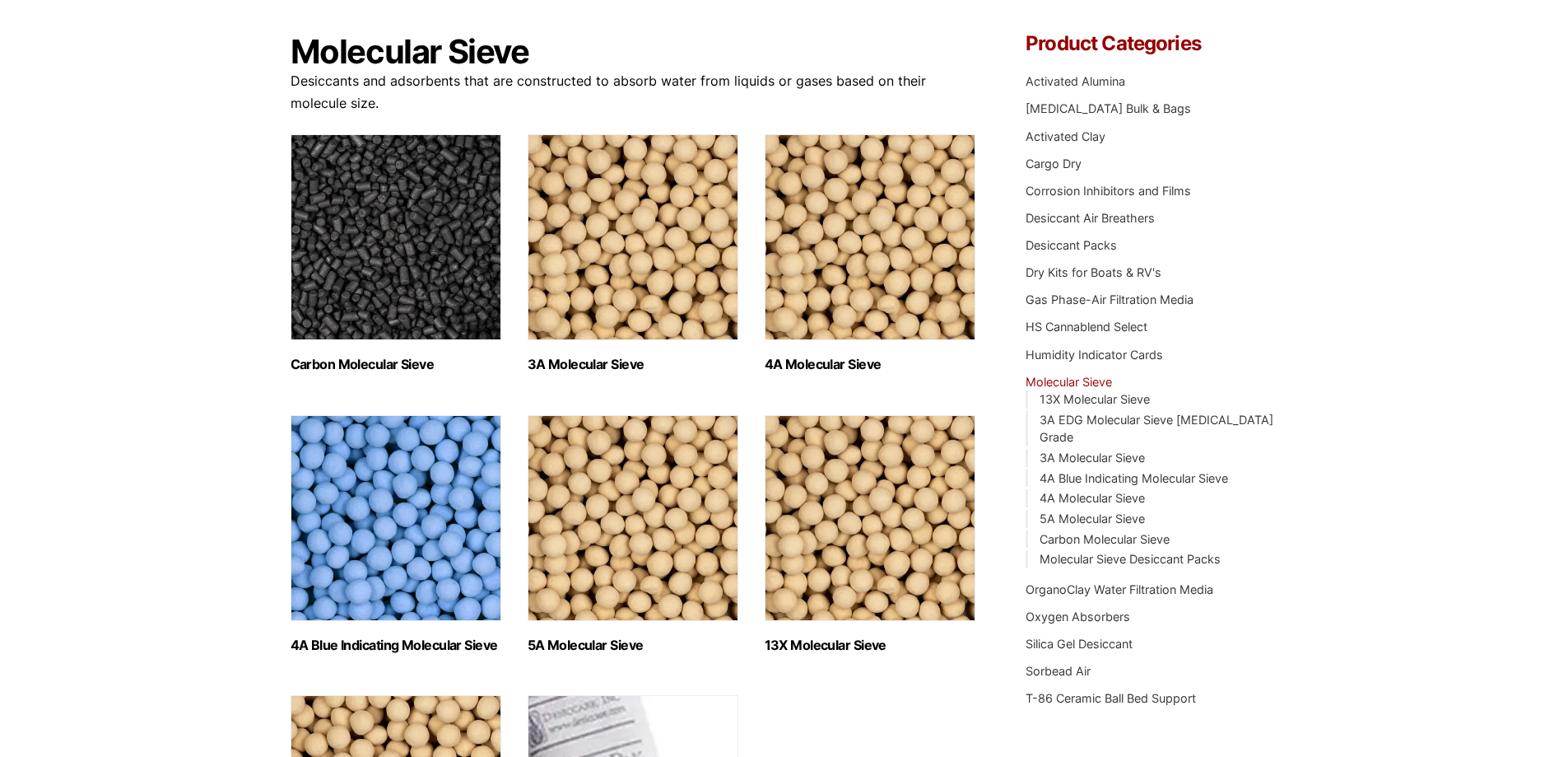
scroll to position [247, 0]
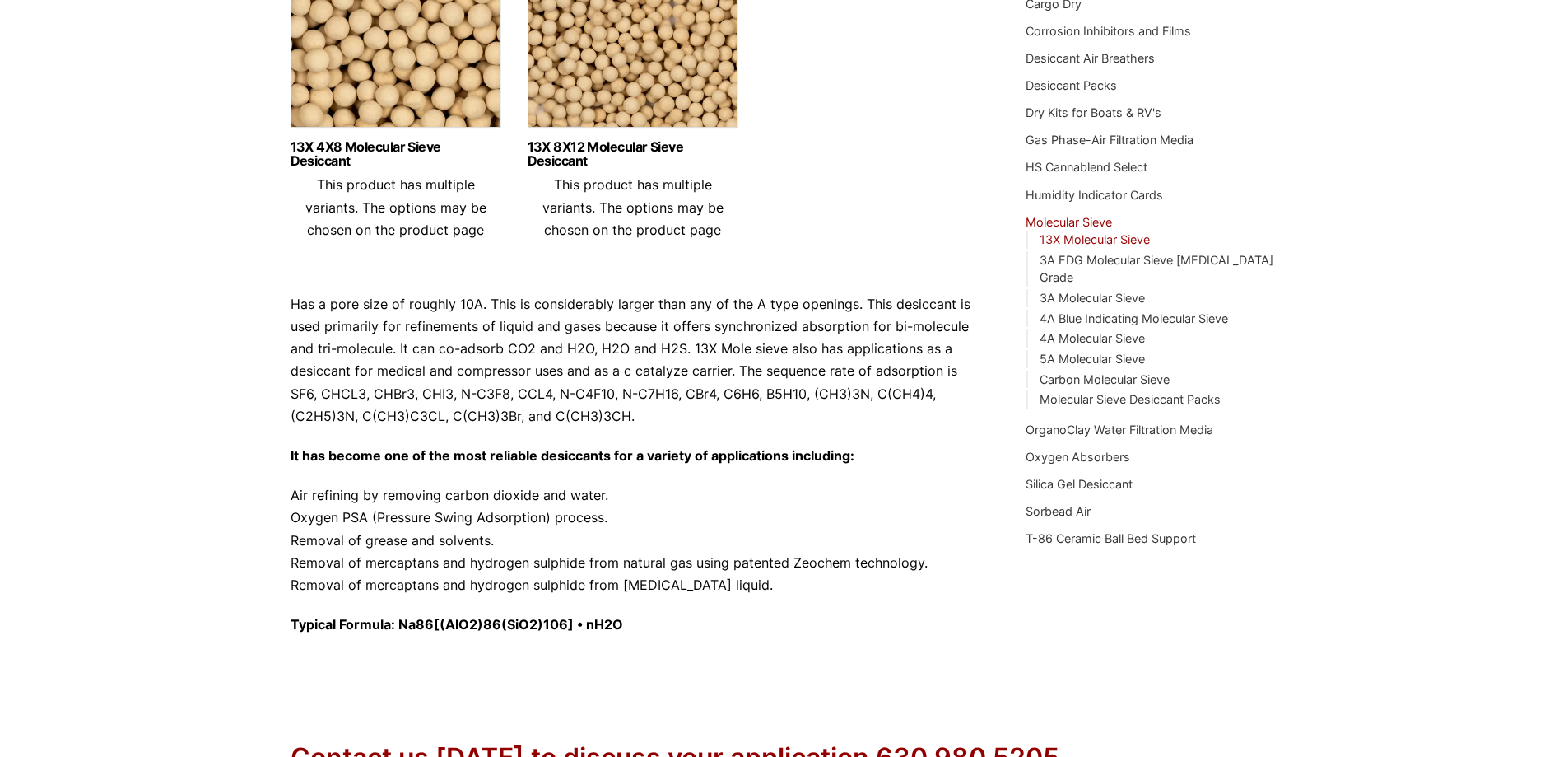
scroll to position [329, 0]
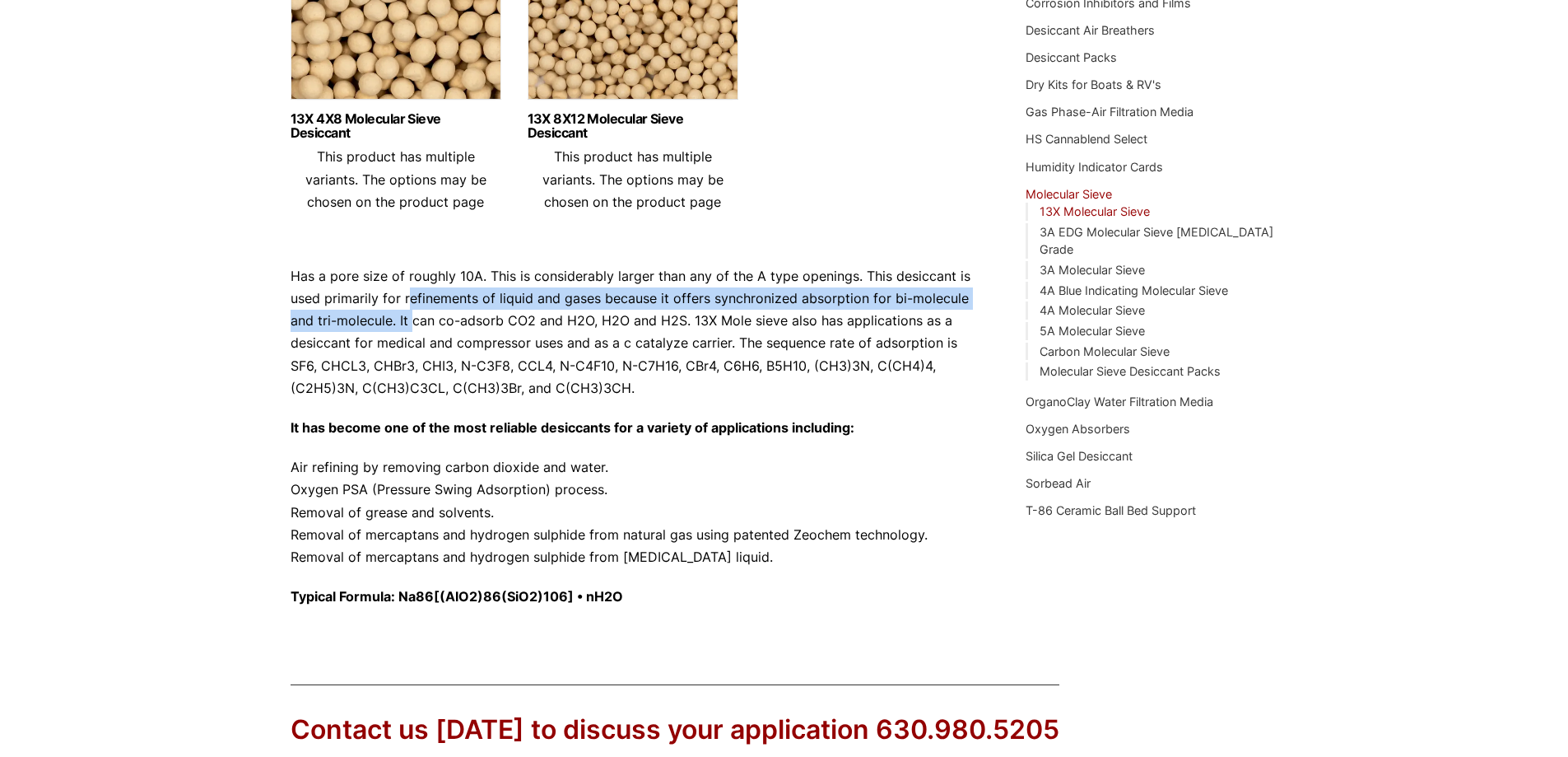
drag, startPoint x: 420, startPoint y: 309, endPoint x: 413, endPoint y: 326, distance: 18.4
click at [413, 326] on p "Has a pore size of roughly 10A. This is considerably larger than any of the A t…" at bounding box center [633, 331] width 686 height 134
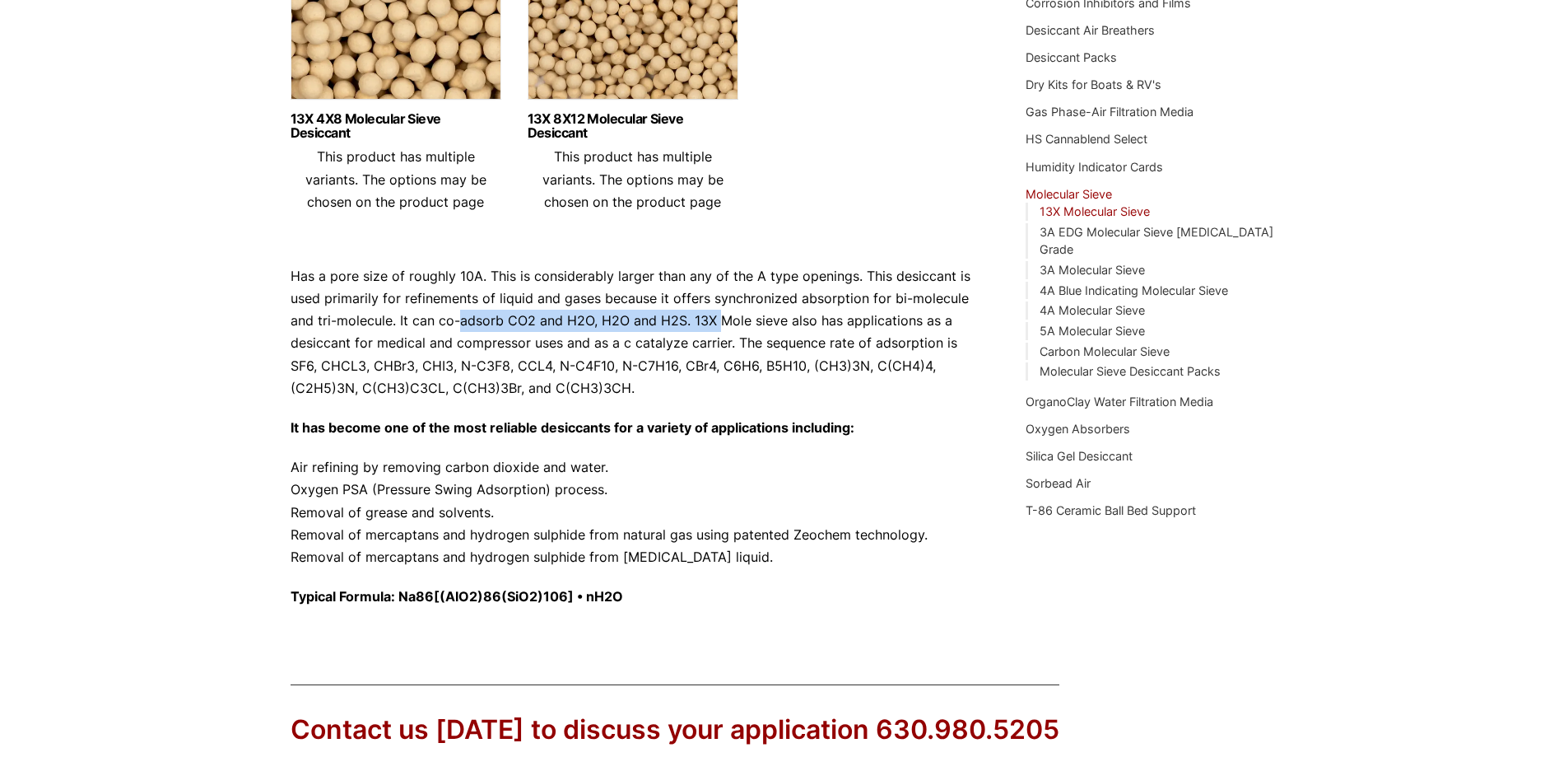
drag, startPoint x: 458, startPoint y: 320, endPoint x: 718, endPoint y: 321, distance: 260.0
click at [718, 321] on p "Has a pore size of roughly 10A. This is considerably larger than any of the A t…" at bounding box center [633, 331] width 686 height 134
drag, startPoint x: 643, startPoint y: 323, endPoint x: 516, endPoint y: 331, distance: 127.3
click at [516, 331] on p "Has a pore size of roughly 10A. This is considerably larger than any of the A t…" at bounding box center [633, 331] width 686 height 134
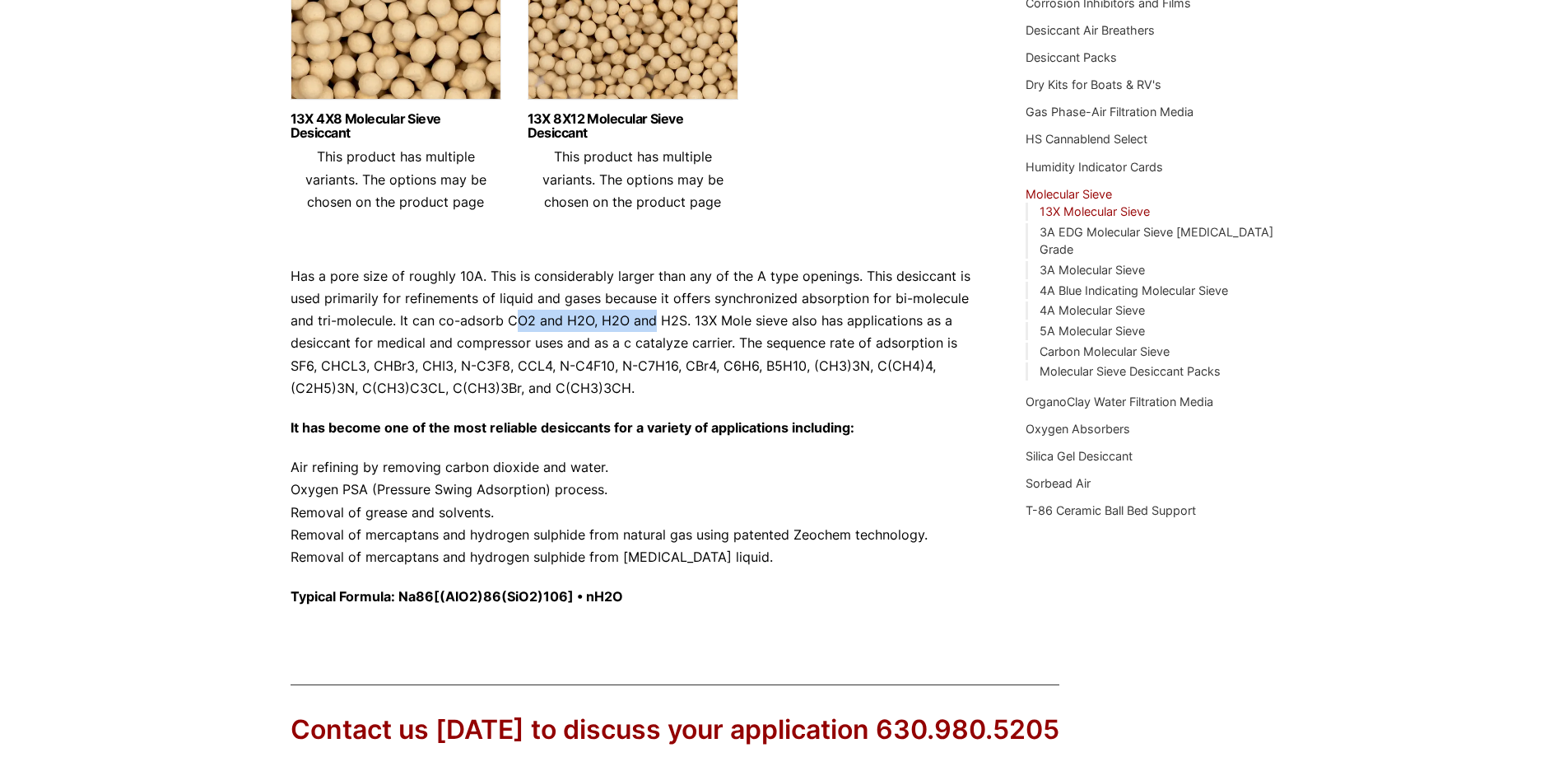
click at [516, 331] on p "Has a pore size of roughly 10A. This is considerably larger than any of the A t…" at bounding box center [633, 331] width 686 height 134
drag, startPoint x: 725, startPoint y: 325, endPoint x: 851, endPoint y: 330, distance: 126.1
click at [850, 330] on p "Has a pore size of roughly 10A. This is considerably larger than any of the A t…" at bounding box center [633, 331] width 686 height 134
click at [851, 330] on p "Has a pore size of roughly 10A. This is considerably larger than any of the A t…" at bounding box center [633, 331] width 686 height 134
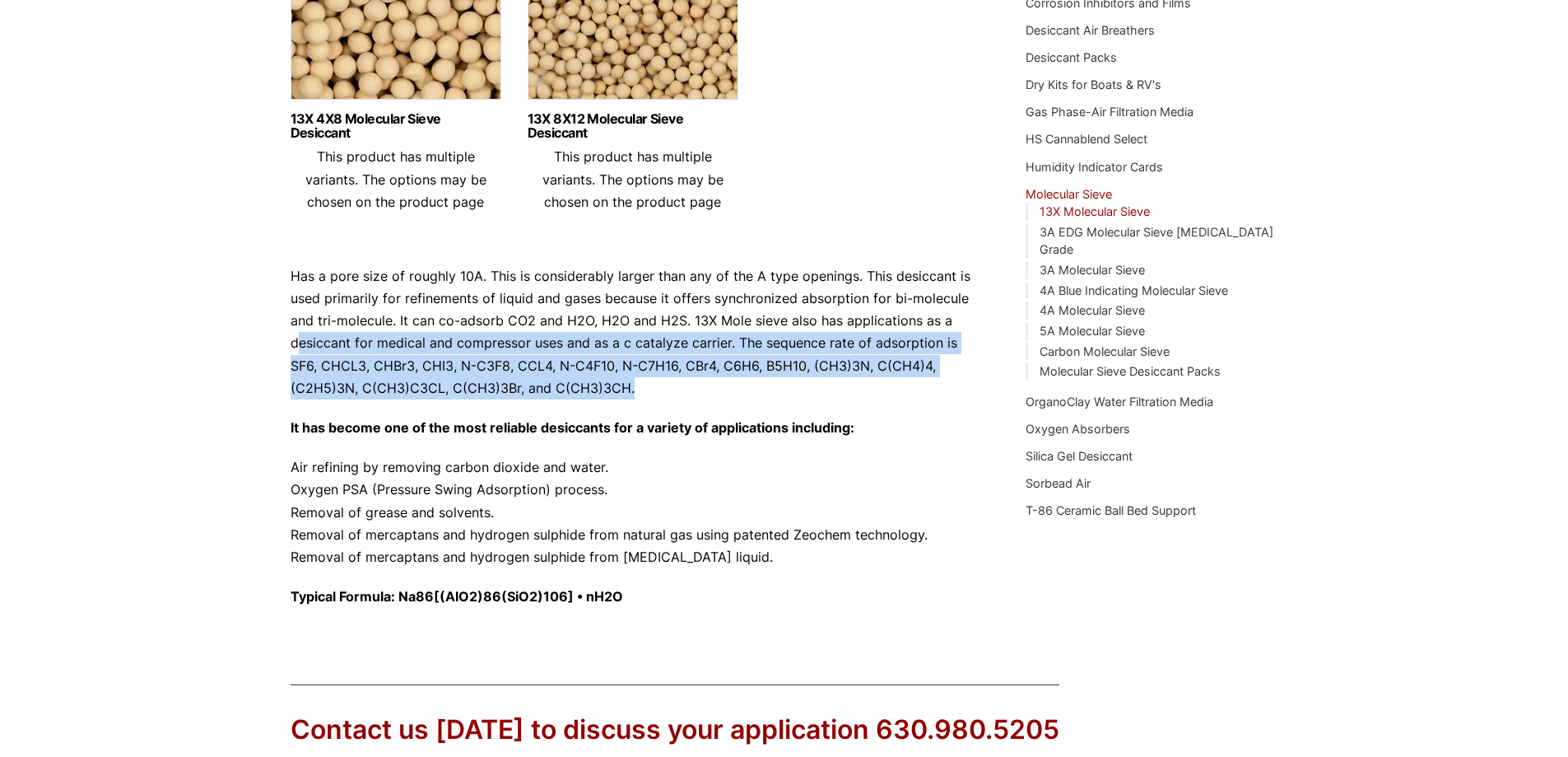
drag, startPoint x: 629, startPoint y: 393, endPoint x: 301, endPoint y: 348, distance: 331.1
click at [301, 348] on p "Has a pore size of roughly 10A. This is considerably larger than any of the A t…" at bounding box center [633, 331] width 686 height 134
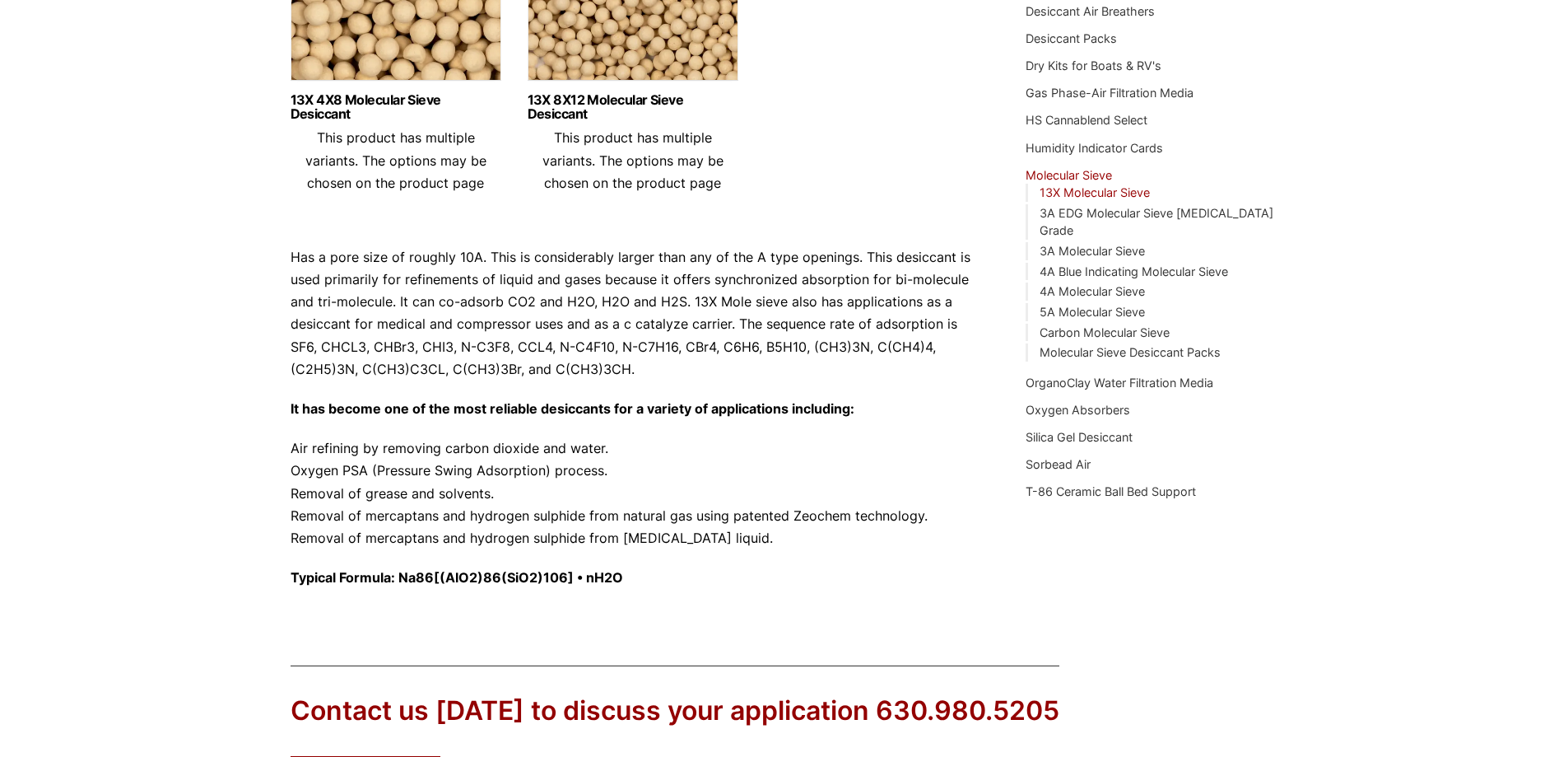
scroll to position [266, 0]
